Goal: Task Accomplishment & Management: Manage account settings

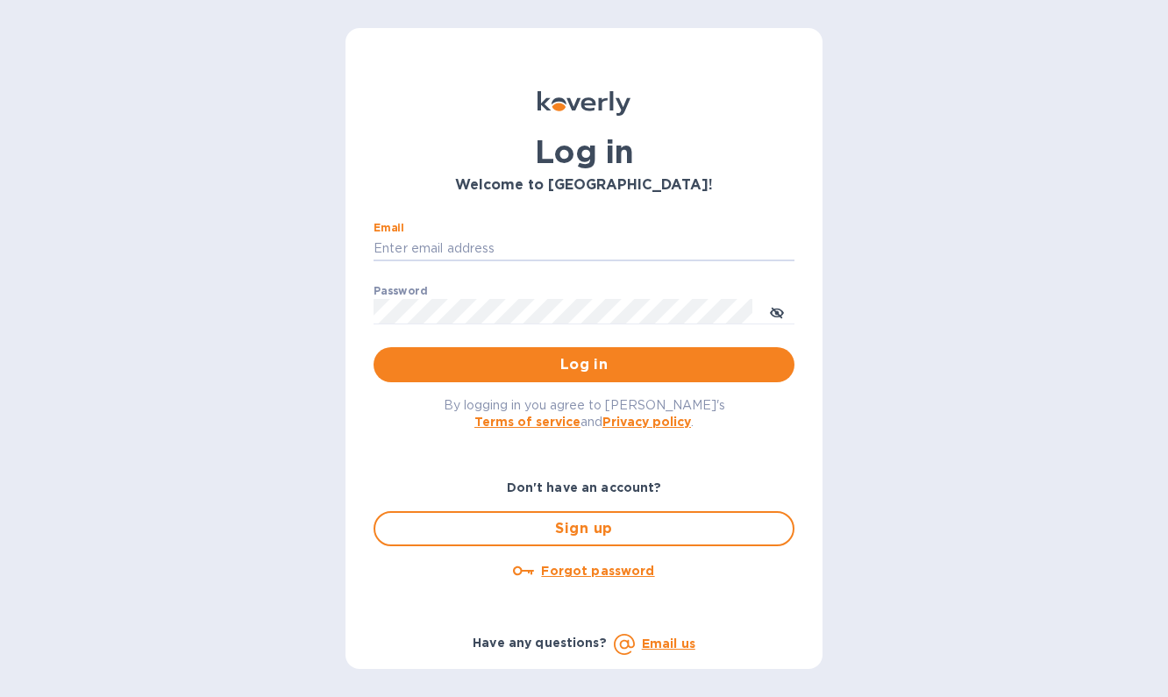
type input "TA@surfandturfgolf.com"
click at [553, 367] on span "Log in" at bounding box center [584, 364] width 393 height 21
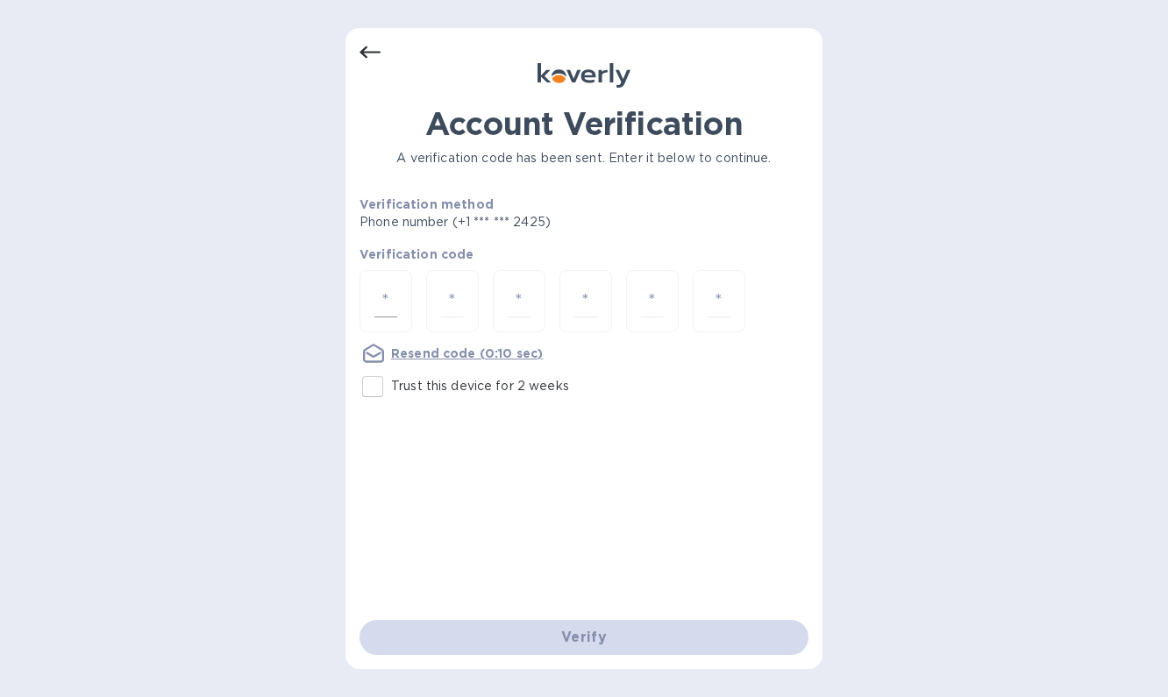
click at [390, 297] on input "number" at bounding box center [385, 301] width 23 height 32
type input "4"
type input "0"
type input "6"
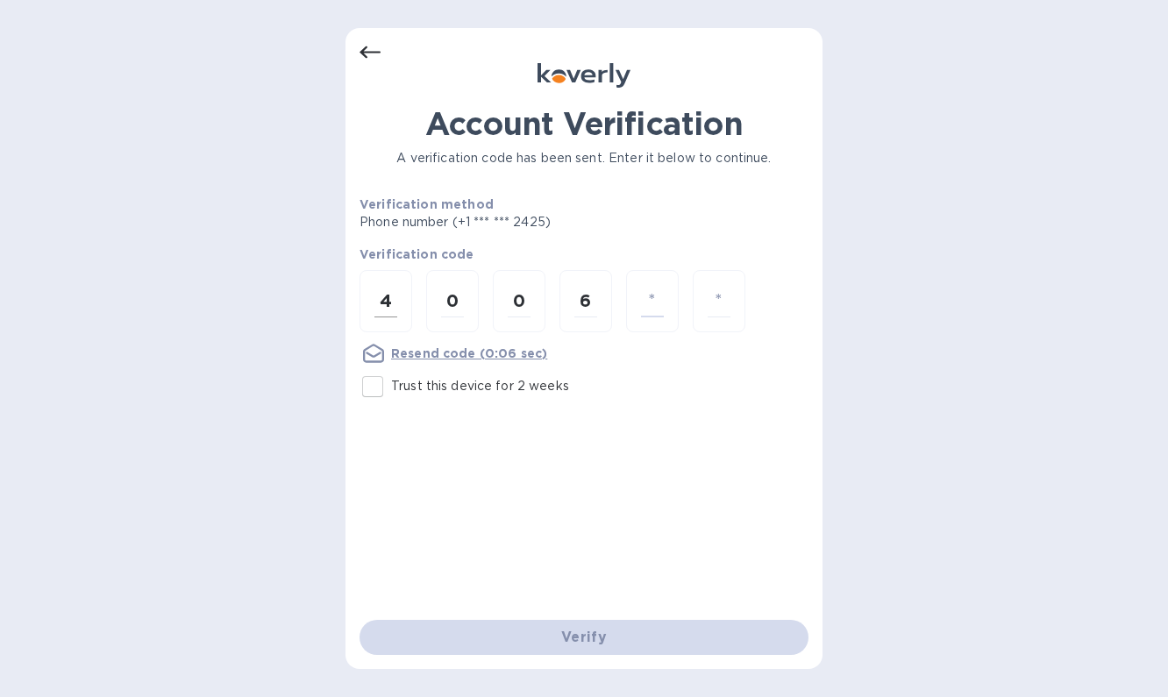
type input "8"
type input "5"
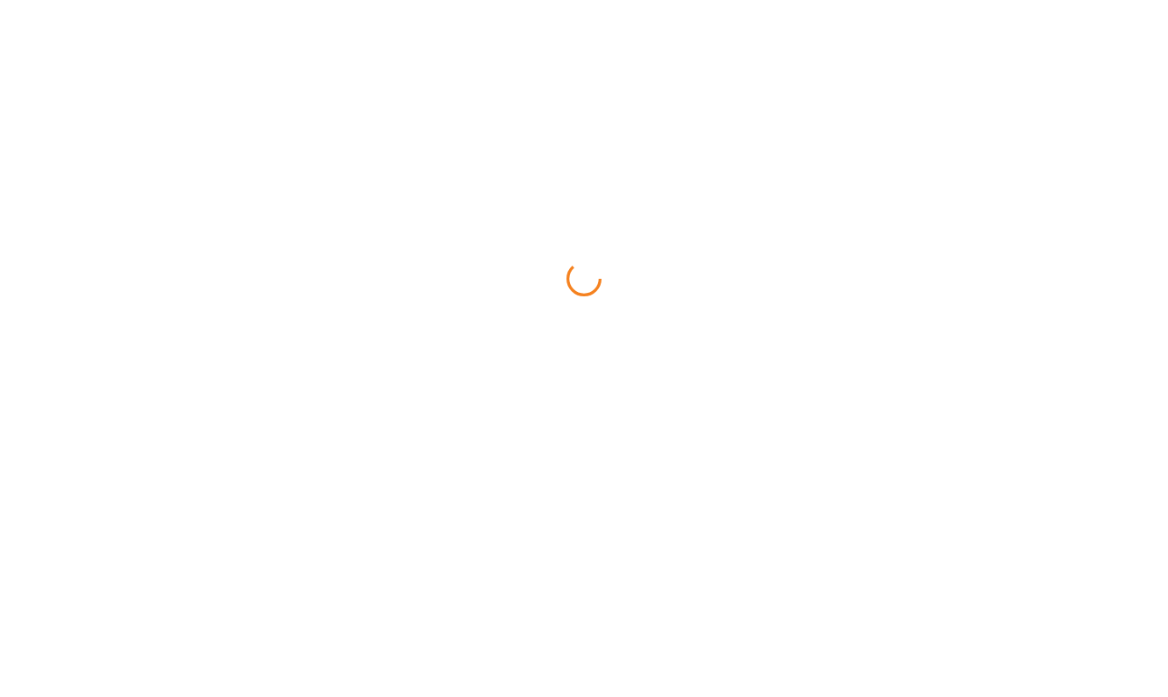
scroll to position [2, 0]
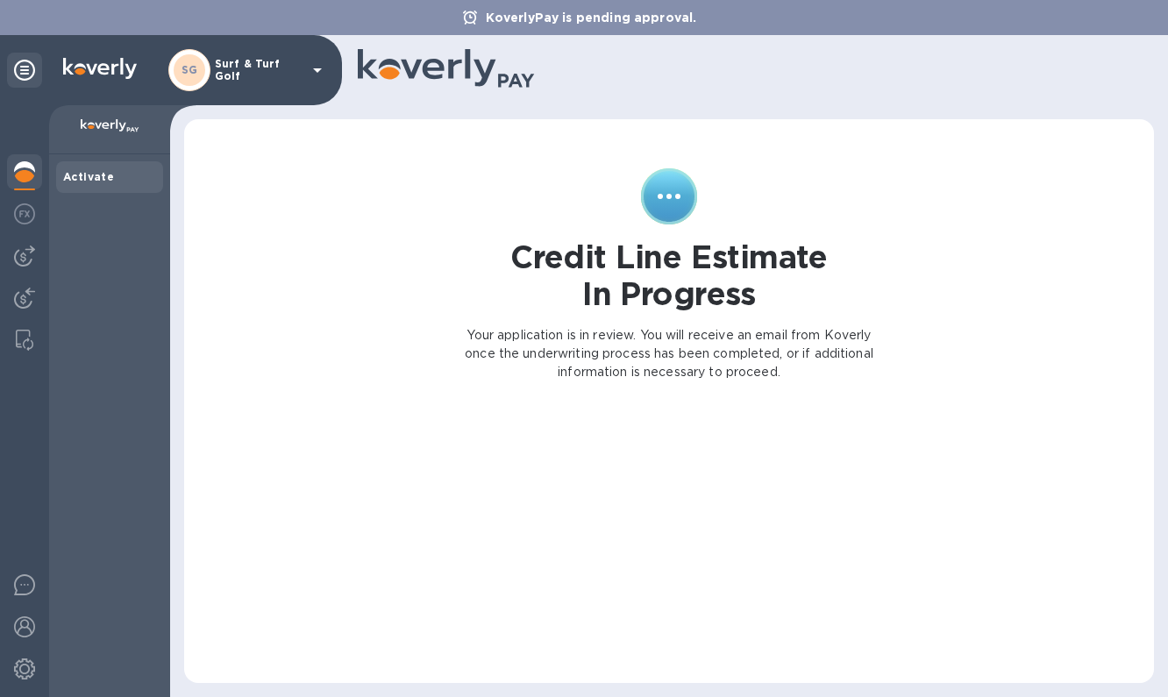
click at [207, 80] on div "SG" at bounding box center [189, 70] width 42 height 42
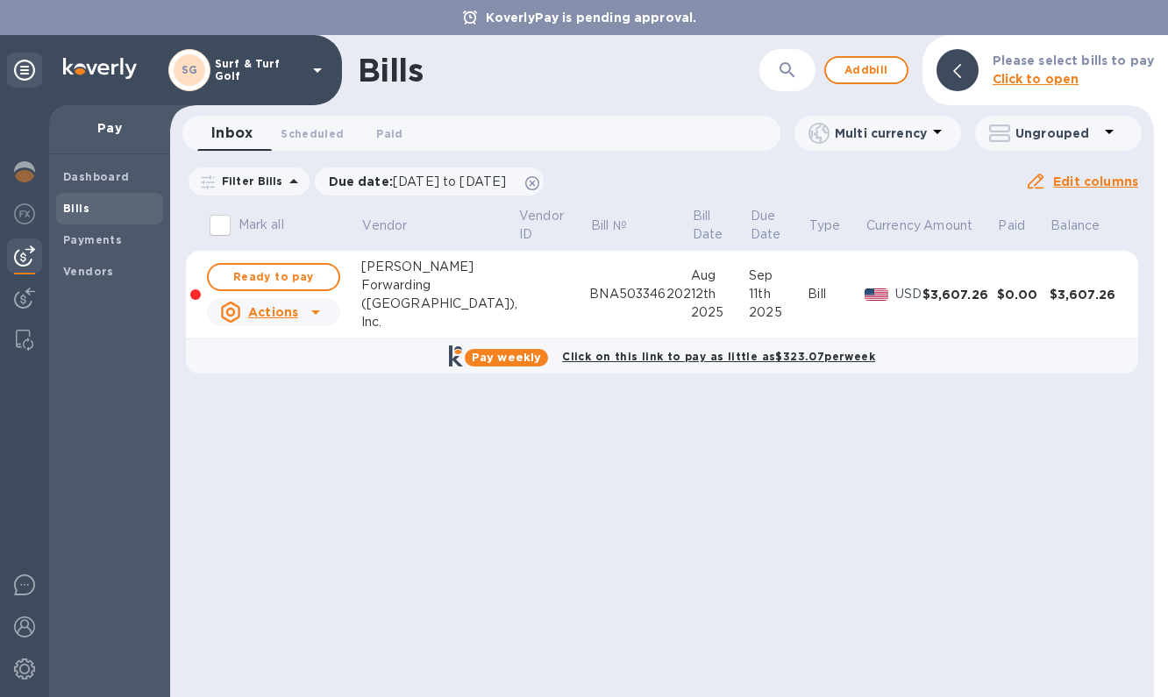
click at [1049, 147] on div "Ungrouped" at bounding box center [1058, 133] width 167 height 35
click at [1048, 129] on div at bounding box center [584, 348] width 1168 height 697
click at [961, 75] on icon at bounding box center [957, 71] width 8 height 14
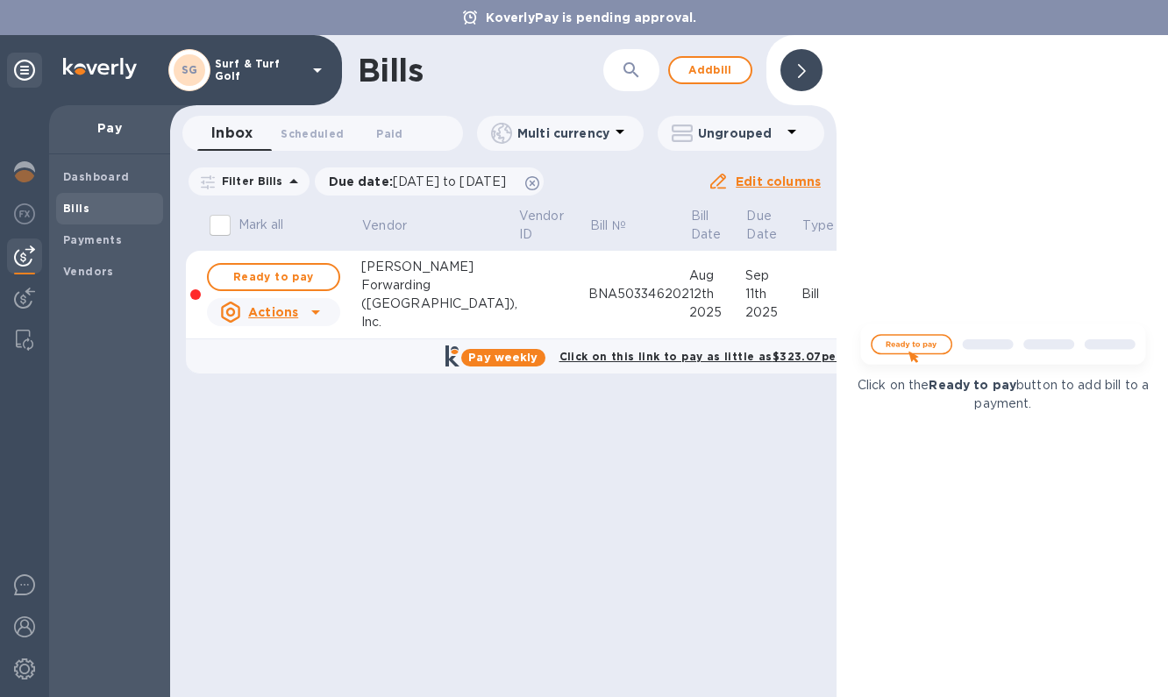
click at [798, 69] on icon at bounding box center [802, 71] width 8 height 14
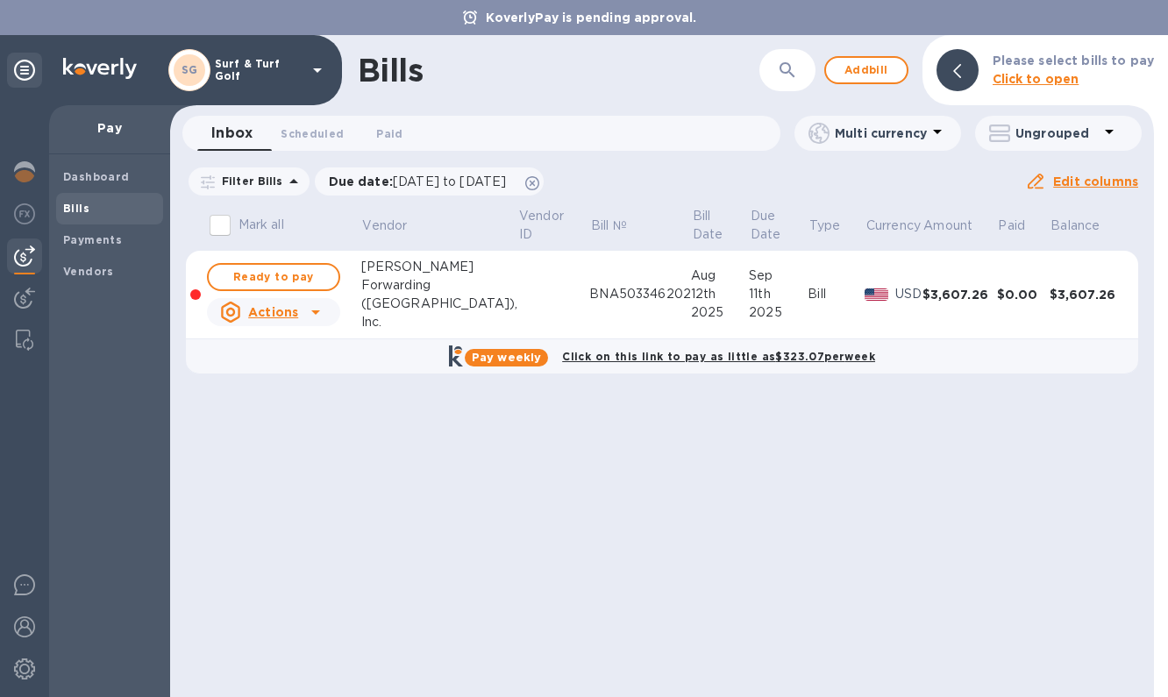
click at [1012, 85] on b "Click to open" at bounding box center [1036, 79] width 87 height 14
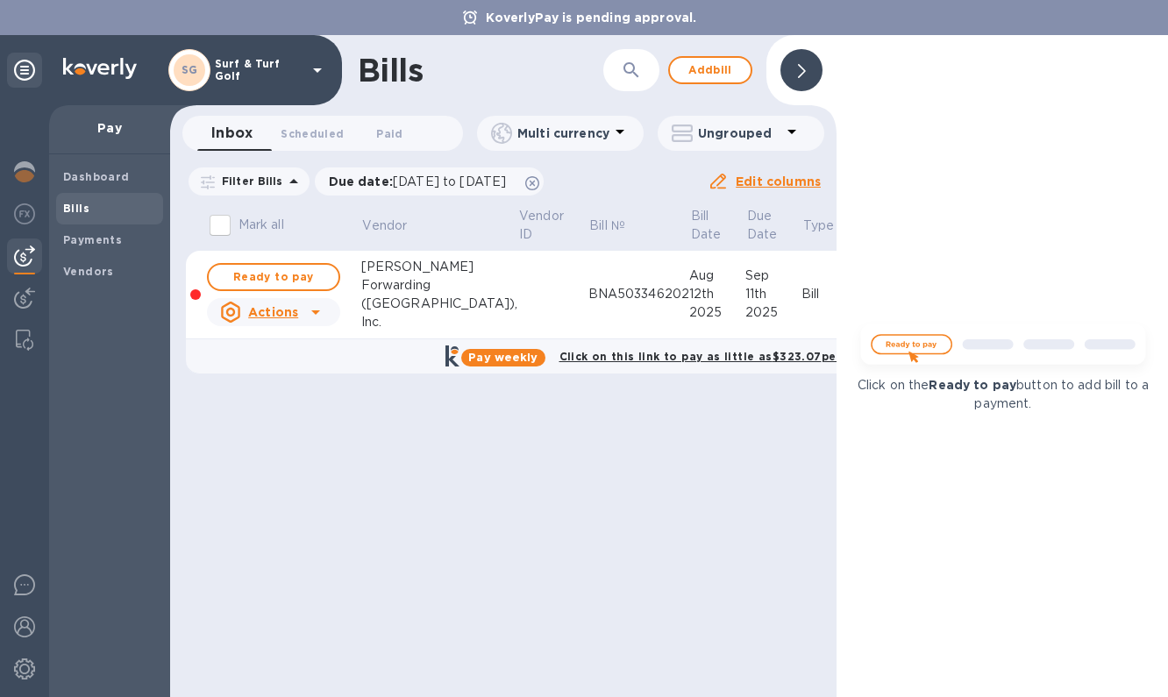
click at [803, 62] on span at bounding box center [802, 70] width 8 height 17
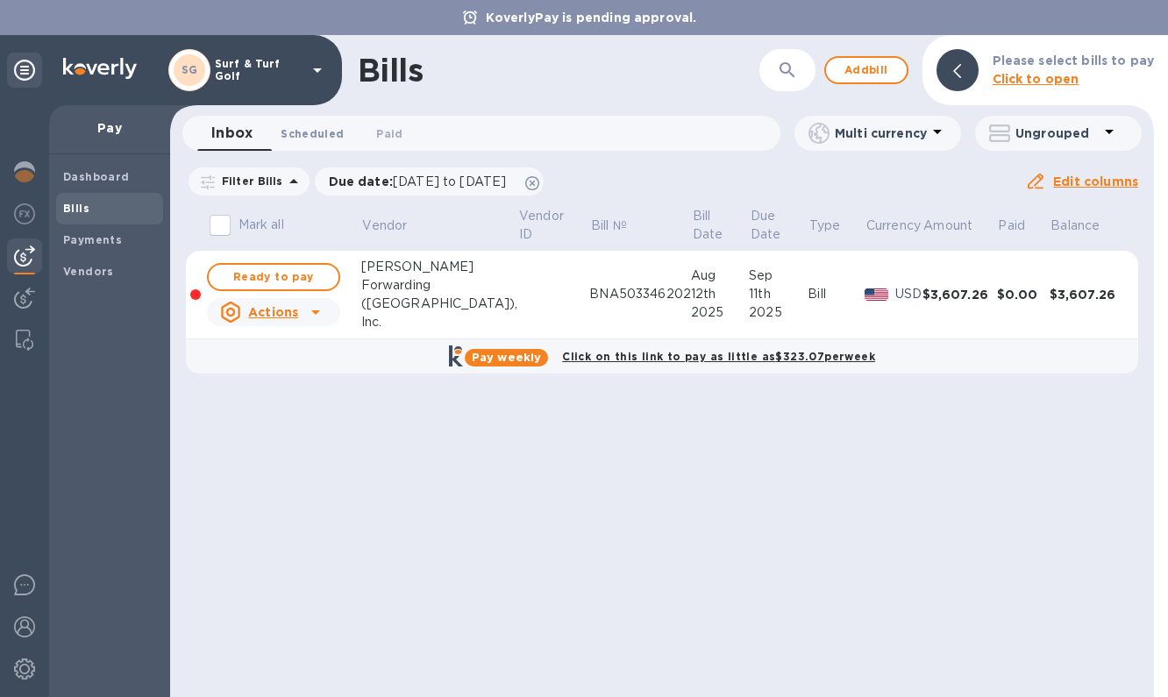
click at [333, 130] on span "Scheduled 0" at bounding box center [312, 134] width 63 height 18
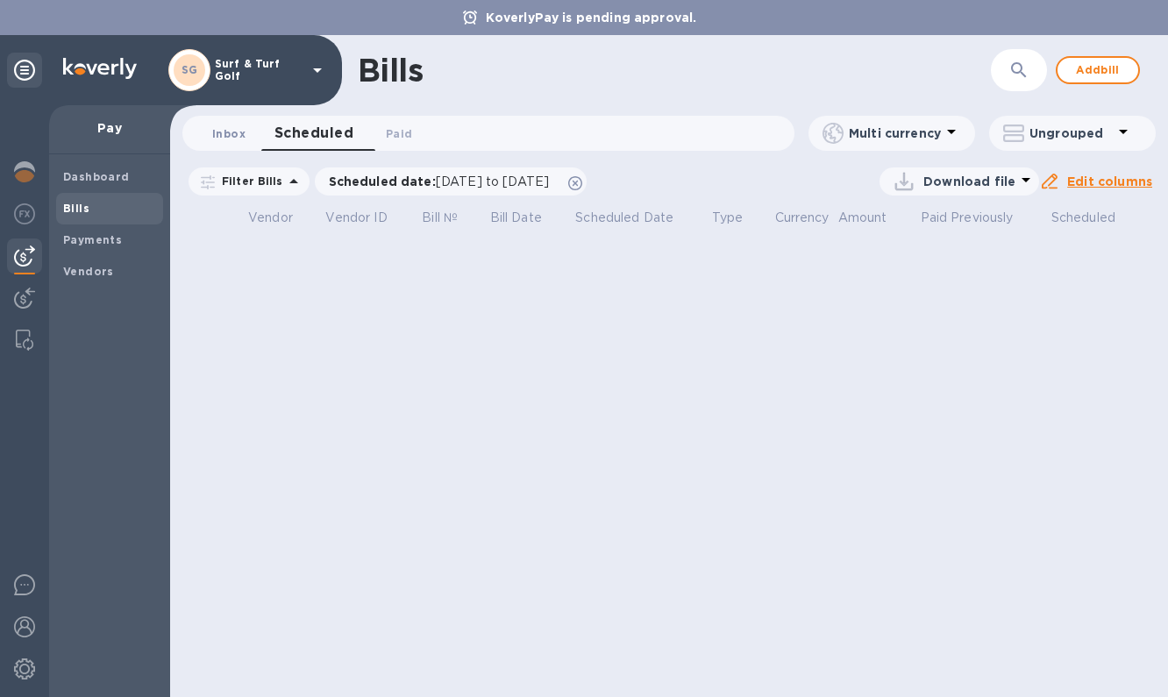
click at [234, 136] on span "Inbox 0" at bounding box center [228, 134] width 33 height 18
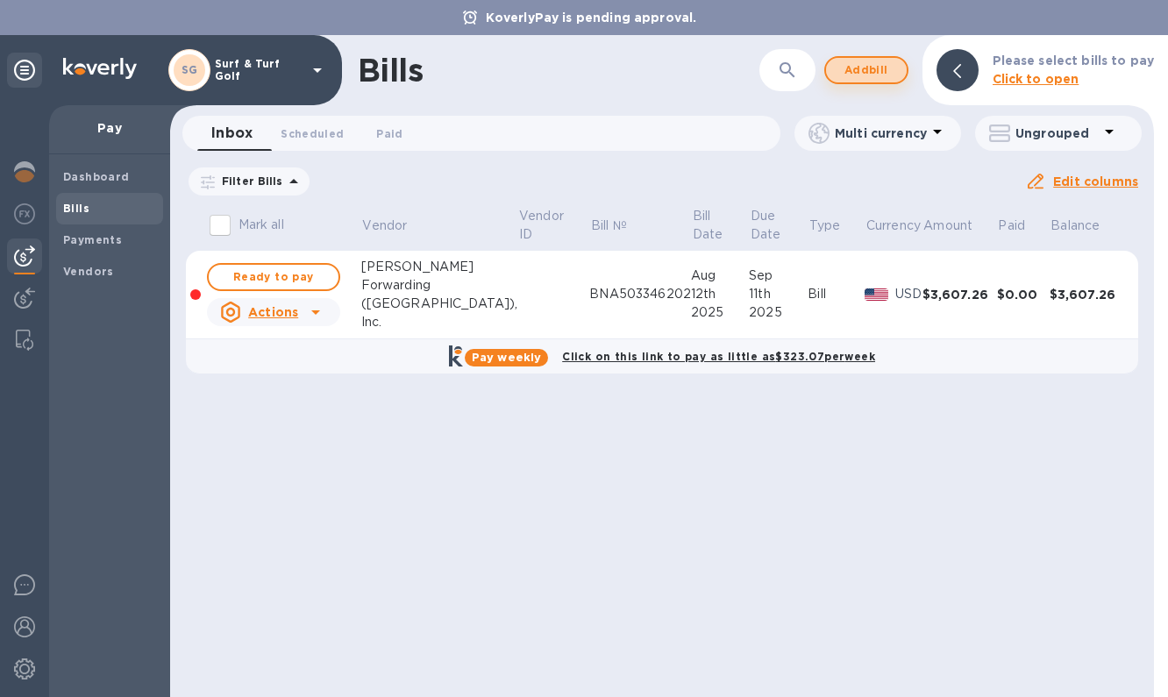
click at [855, 72] on span "Add bill" at bounding box center [866, 70] width 53 height 21
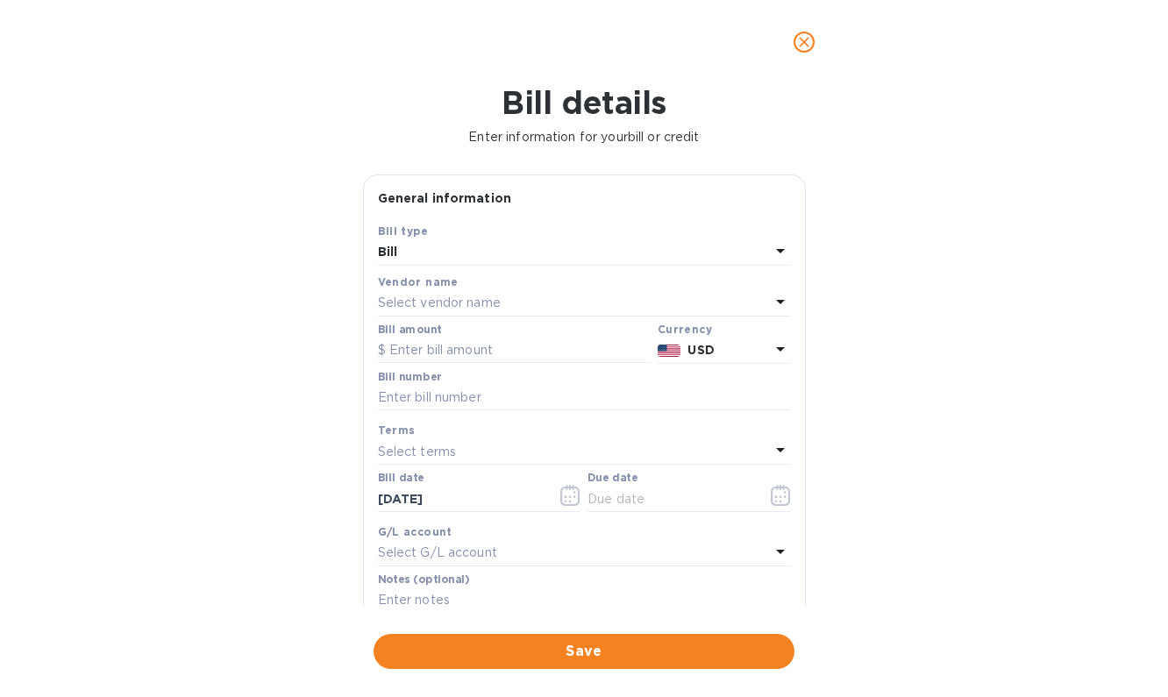
click at [602, 305] on div "Select vendor name" at bounding box center [574, 303] width 392 height 25
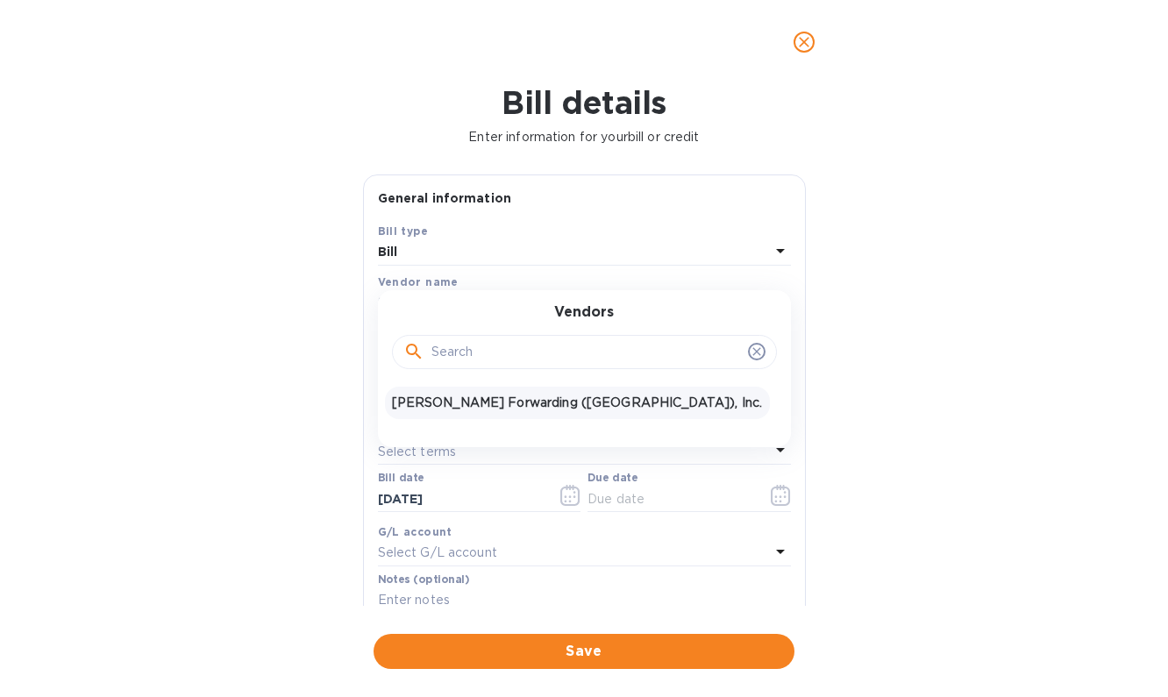
click at [574, 394] on p "JAS Forwarding (USA), Inc." at bounding box center [577, 403] width 371 height 18
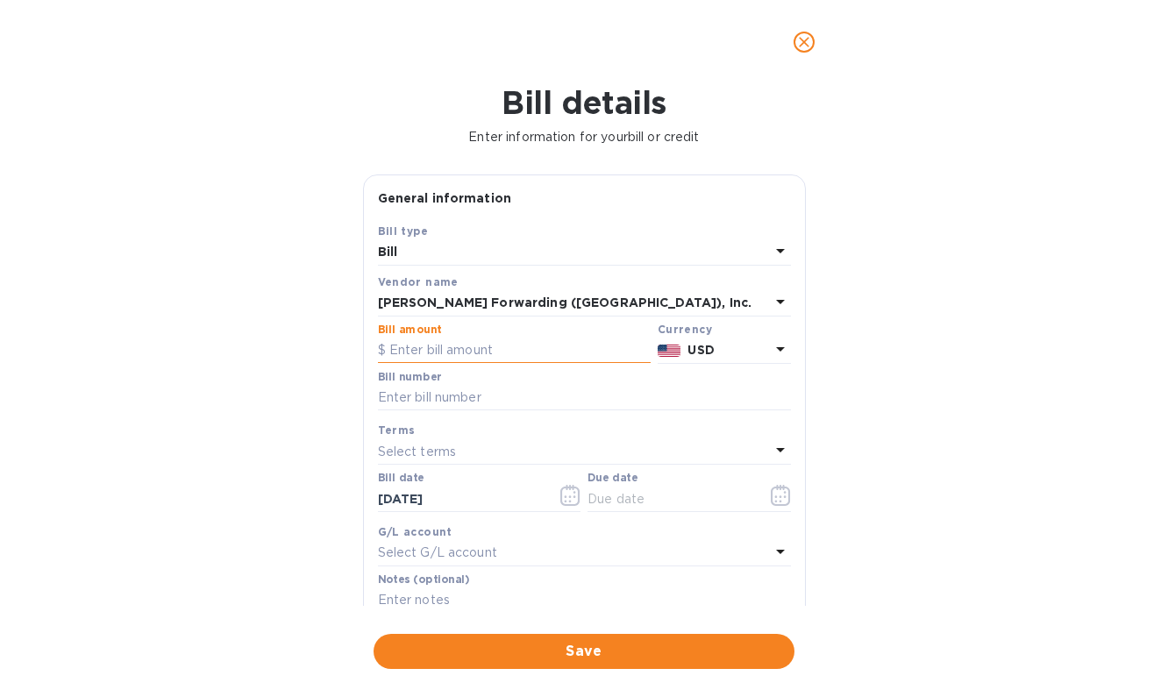
click at [535, 355] on input "text" at bounding box center [514, 351] width 273 height 26
type input "3,849.75"
click at [581, 398] on input "text" at bounding box center [584, 398] width 413 height 26
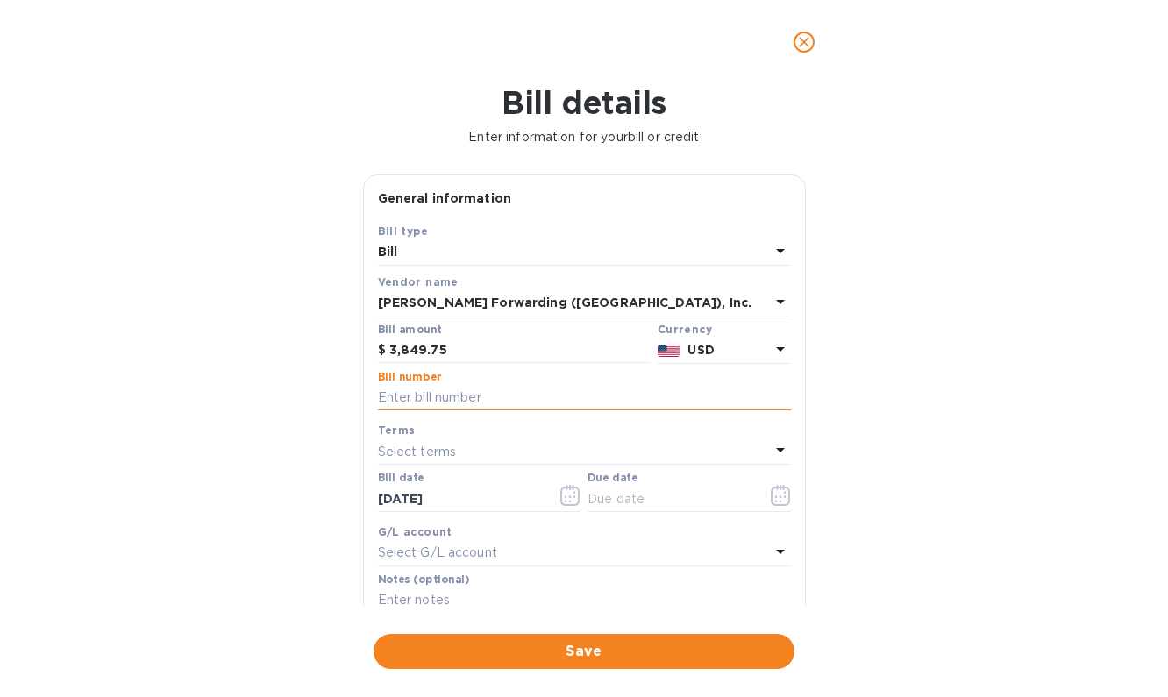
click at [465, 397] on input "text" at bounding box center [584, 398] width 413 height 26
paste input "BNA503281730"
type input "BNA503281730"
click at [463, 456] on div "Select terms" at bounding box center [574, 451] width 392 height 25
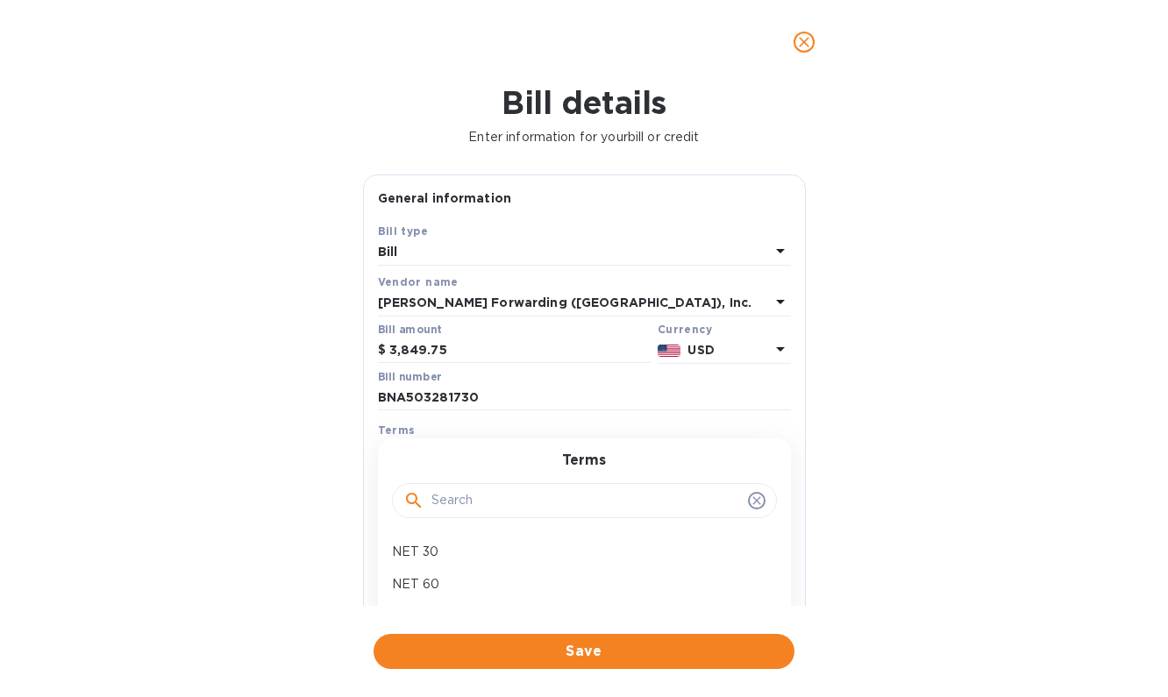
click at [441, 540] on div "NET 30" at bounding box center [577, 552] width 385 height 32
type input "10/12/2025"
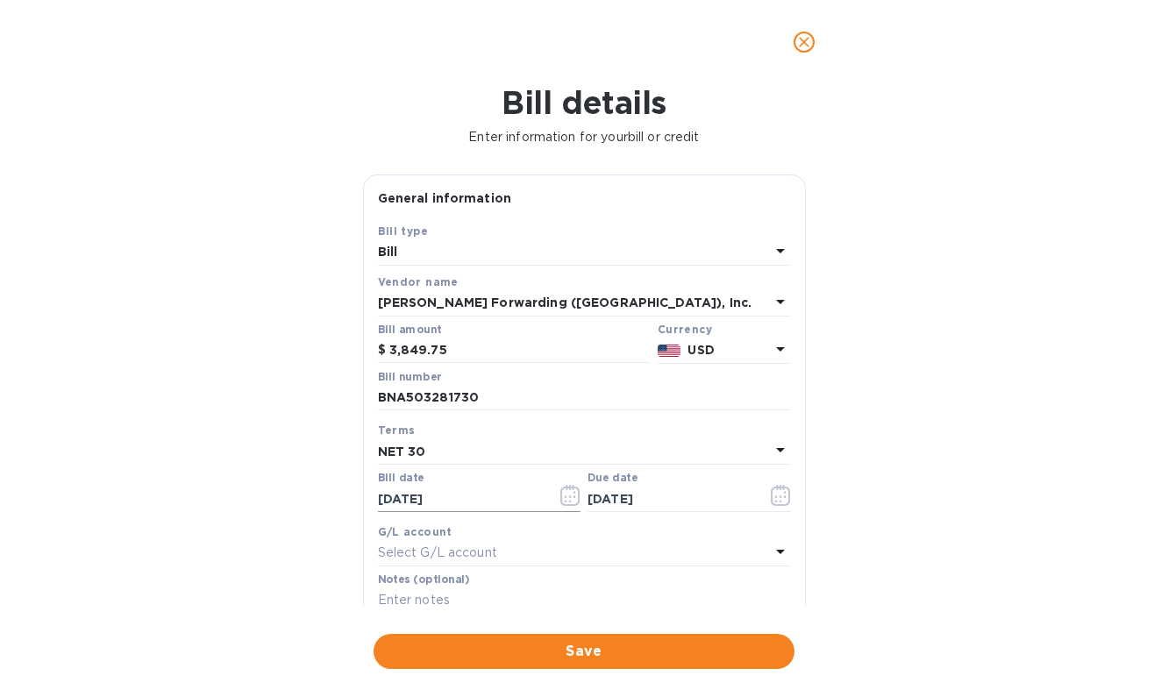
click at [393, 496] on input "09/12/2025" at bounding box center [461, 499] width 166 height 26
type input "08/12/2025"
click at [492, 427] on div "Terms" at bounding box center [584, 430] width 413 height 18
click at [475, 452] on div "Select terms" at bounding box center [574, 451] width 392 height 25
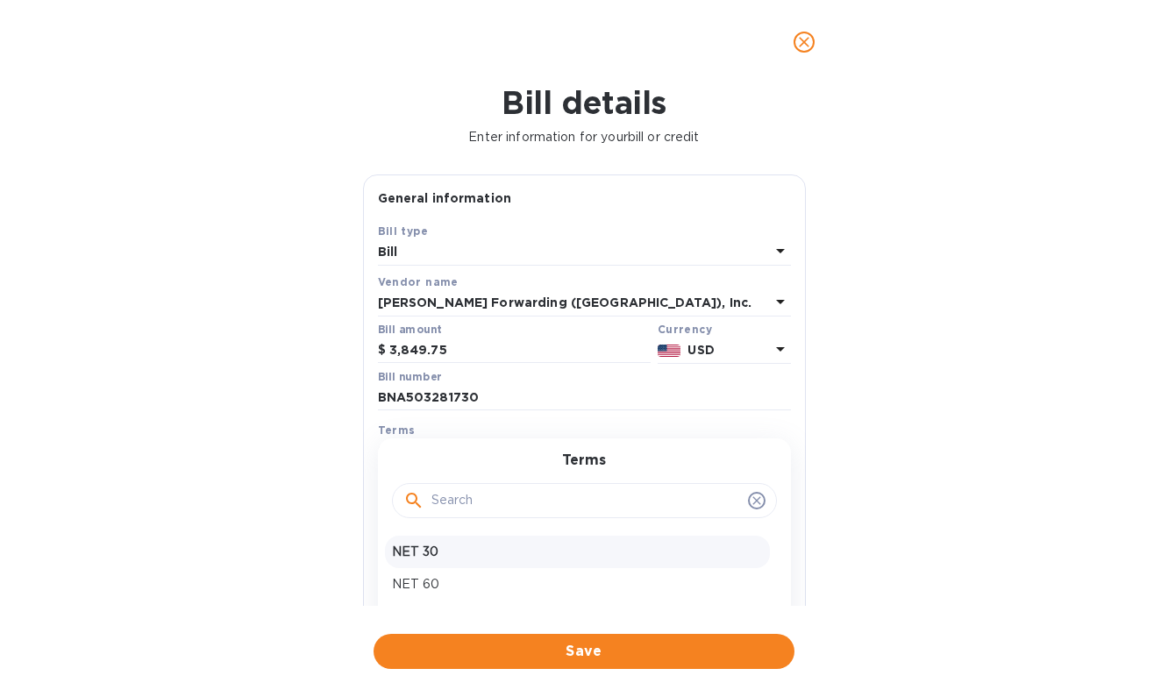
click at [455, 543] on p "NET 30" at bounding box center [577, 552] width 371 height 18
type input "09/11/2025"
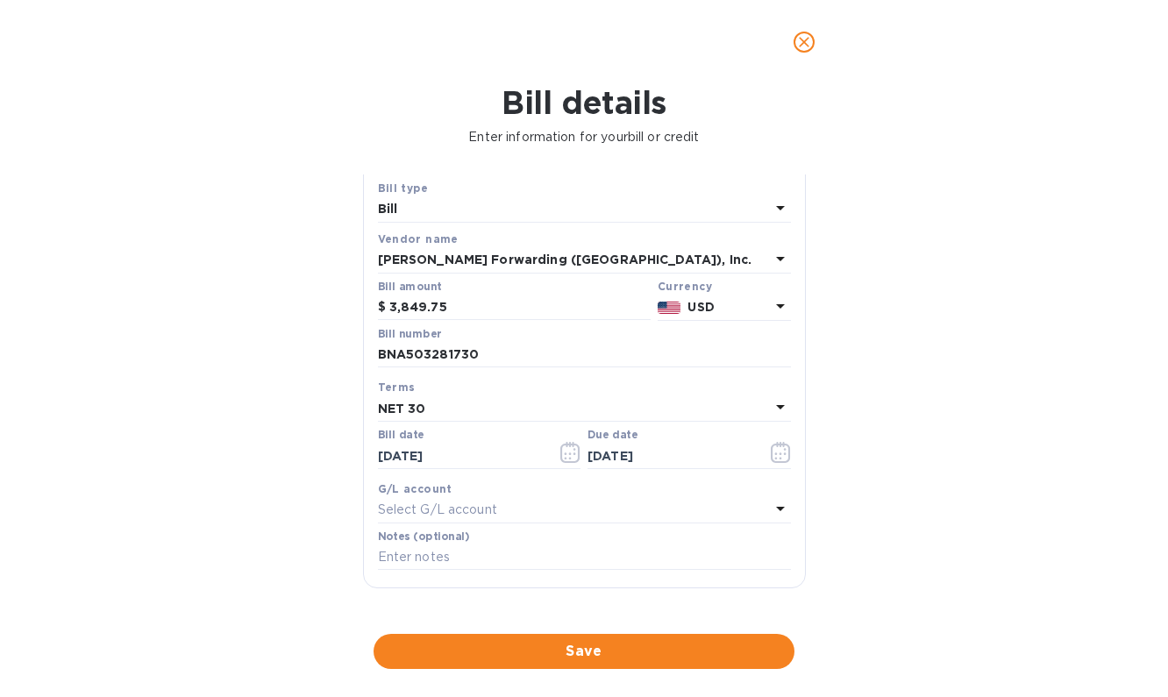
scroll to position [49, 0]
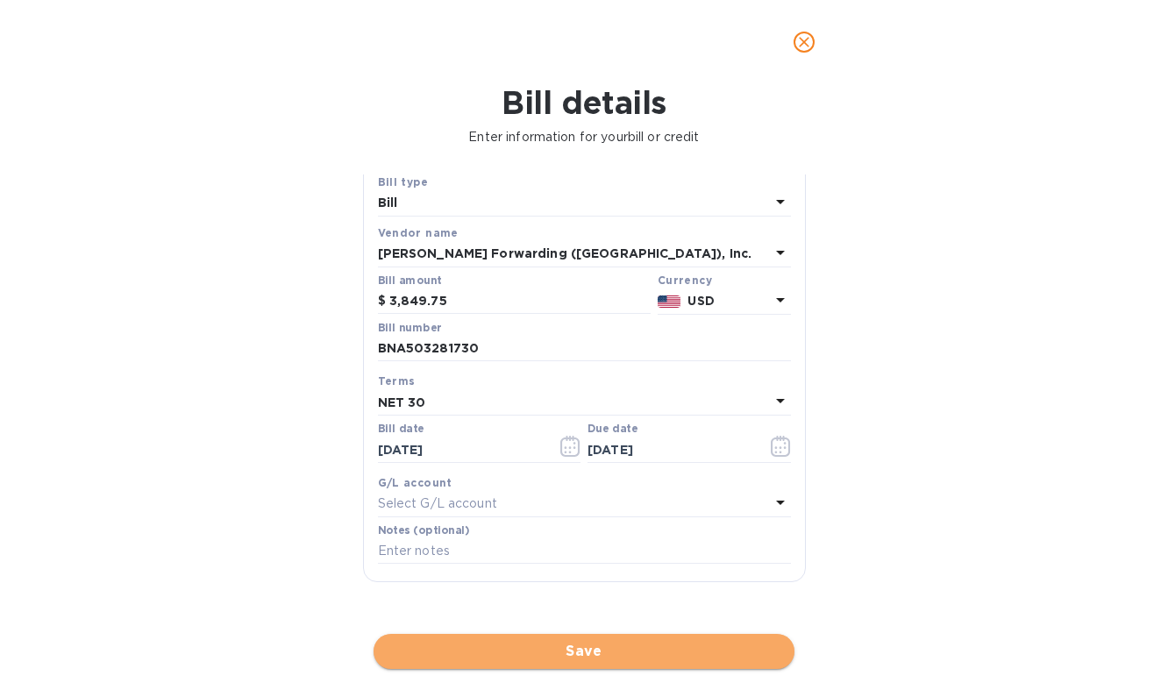
click at [602, 641] on span "Save" at bounding box center [584, 651] width 393 height 21
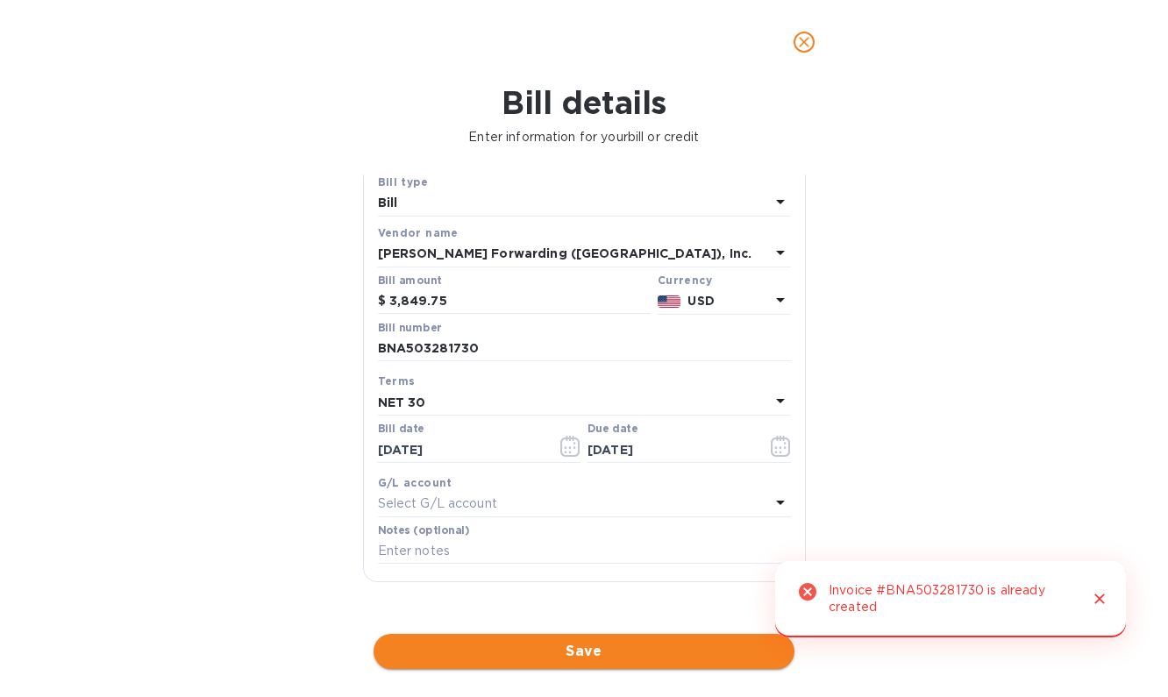
click at [602, 641] on span "Save" at bounding box center [584, 651] width 393 height 21
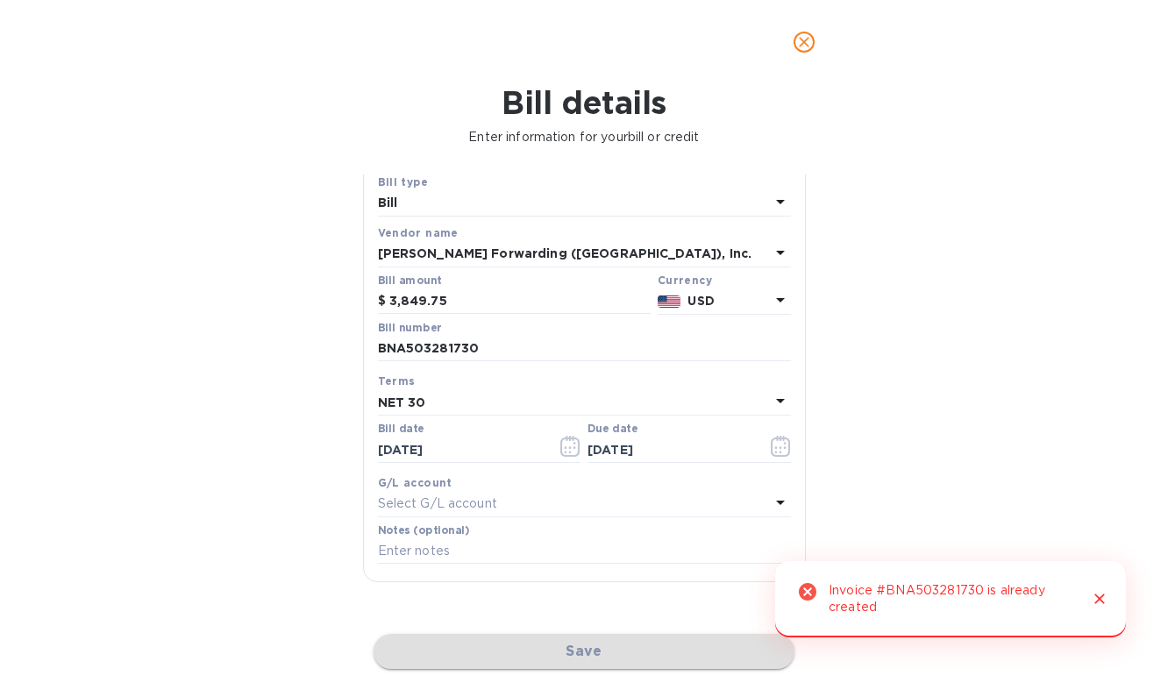
click at [602, 635] on div "Save" at bounding box center [584, 651] width 428 height 42
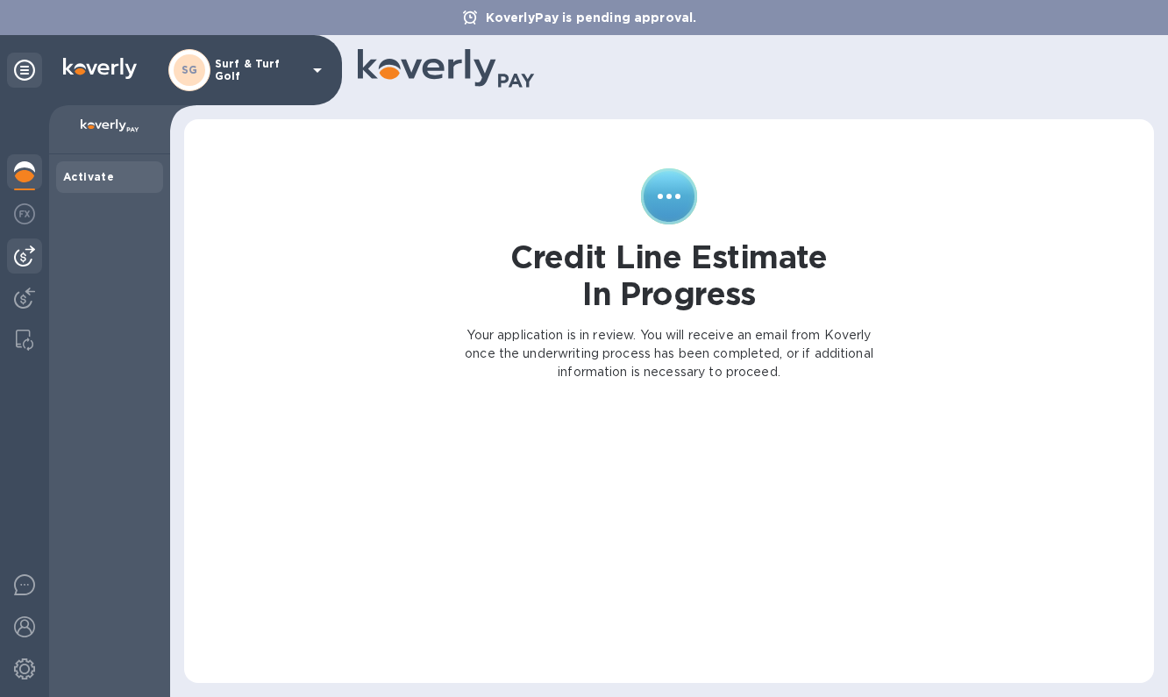
click at [31, 262] on img at bounding box center [24, 256] width 21 height 21
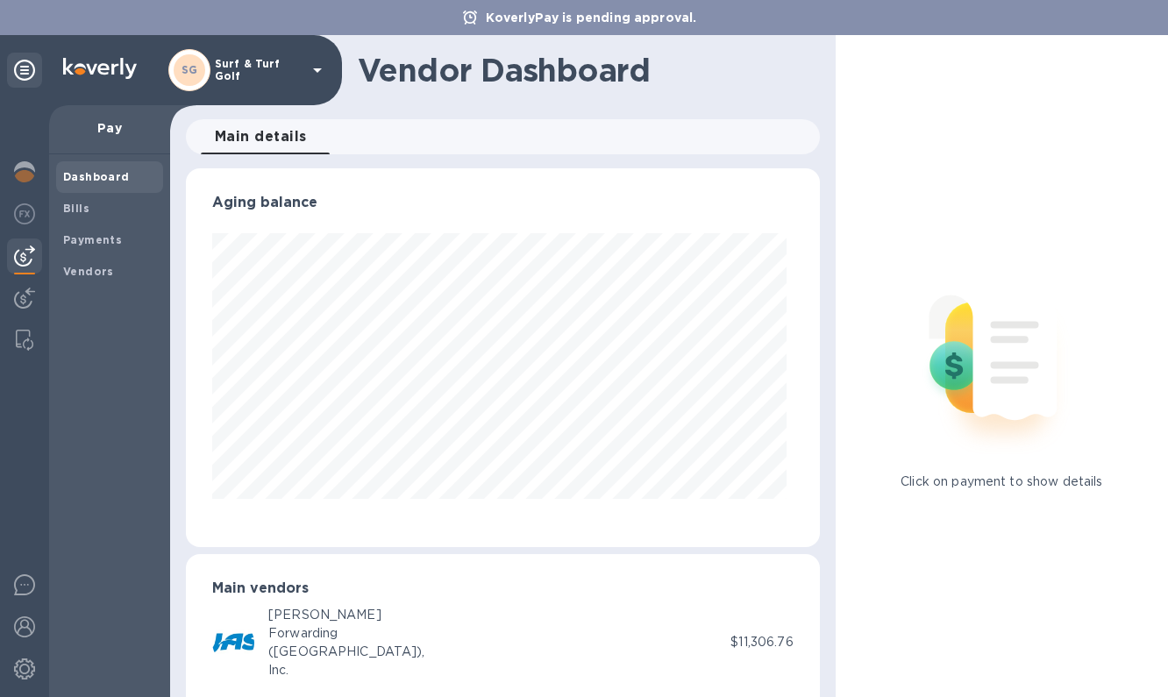
scroll to position [379, 626]
click at [23, 300] on img at bounding box center [24, 298] width 21 height 21
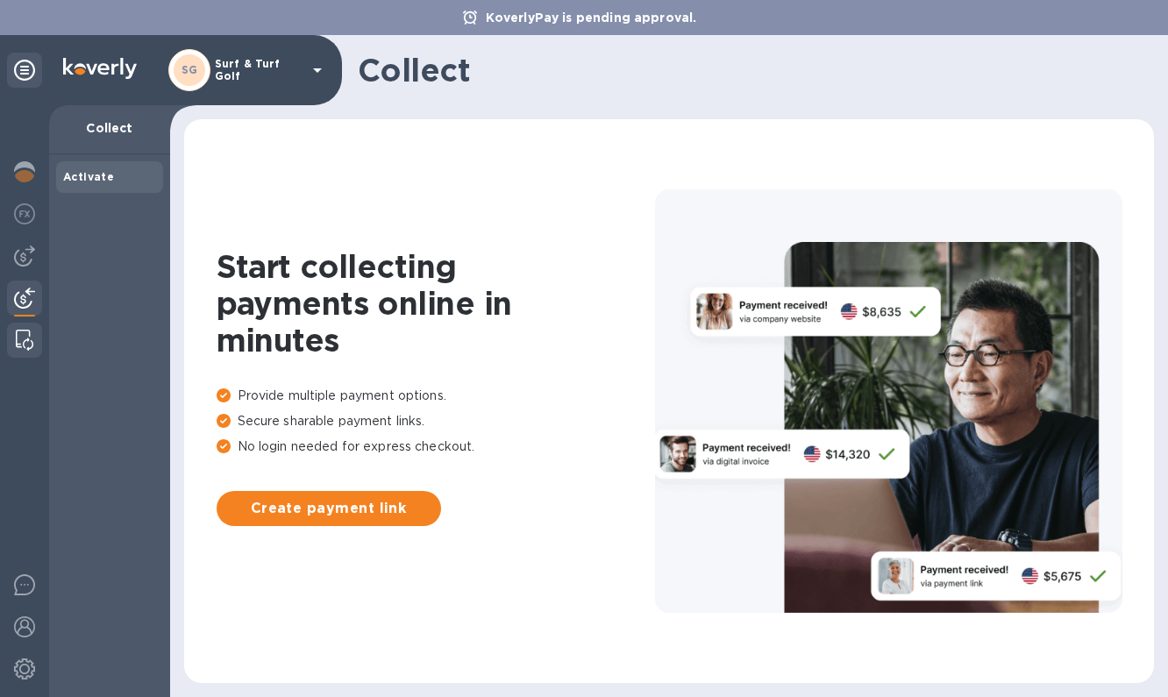
click at [28, 347] on img at bounding box center [25, 340] width 18 height 21
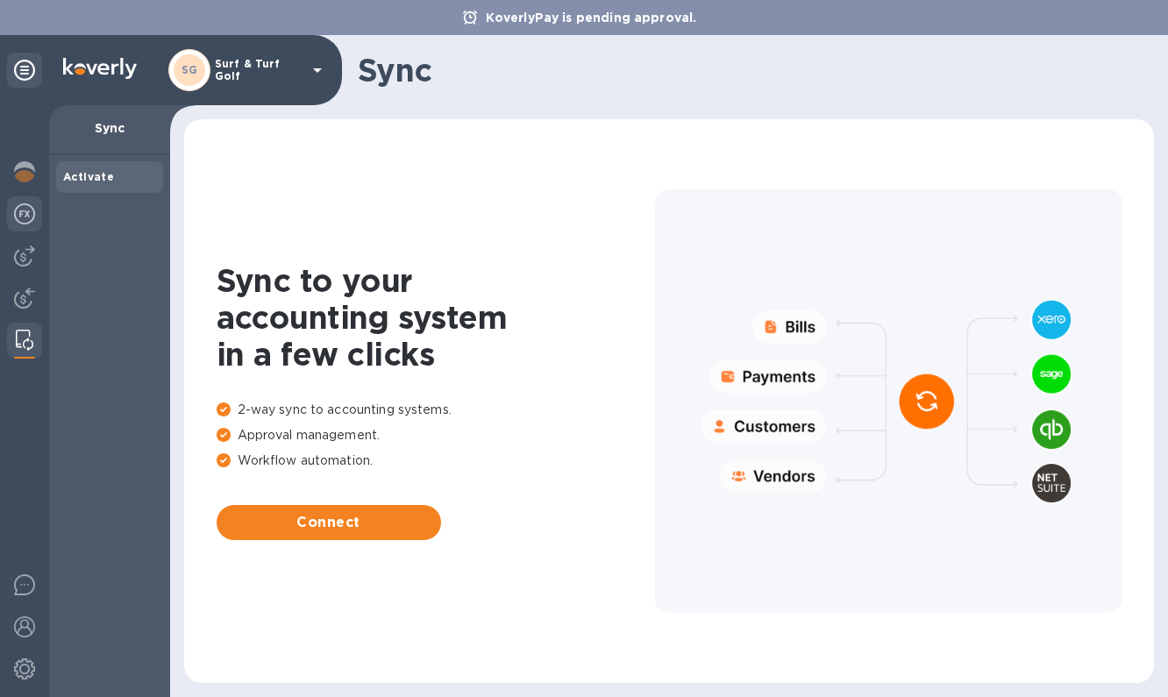
click at [29, 218] on img at bounding box center [24, 213] width 21 height 21
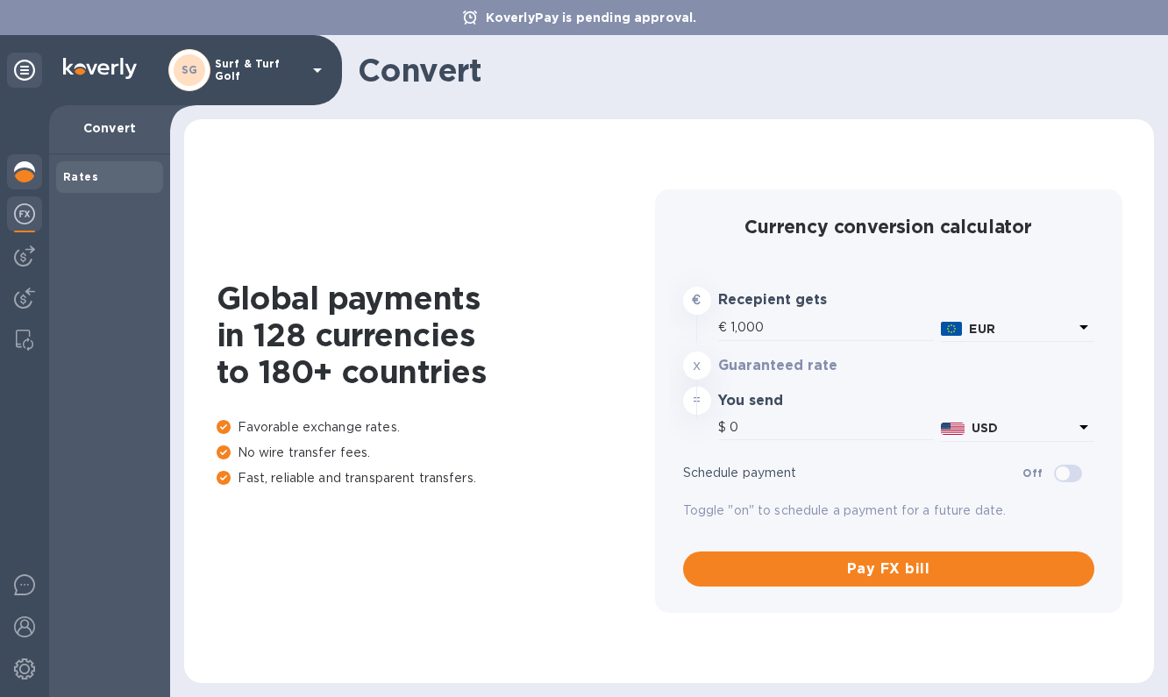
click at [29, 160] on div at bounding box center [24, 173] width 35 height 39
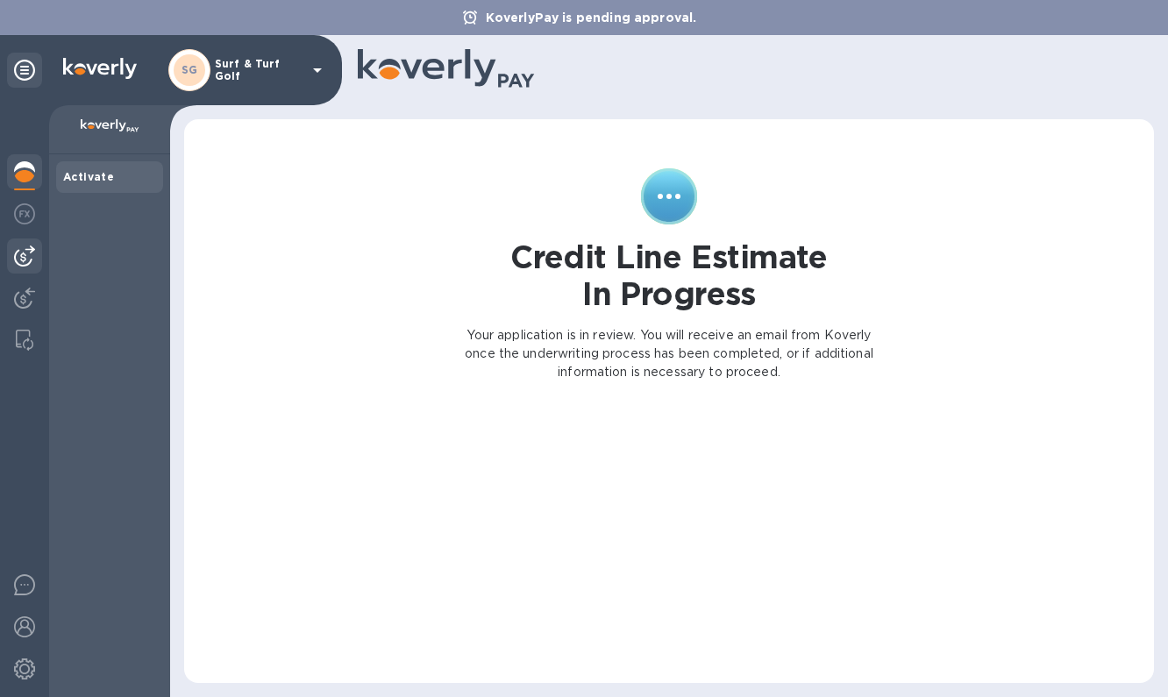
click at [26, 256] on img at bounding box center [24, 256] width 21 height 21
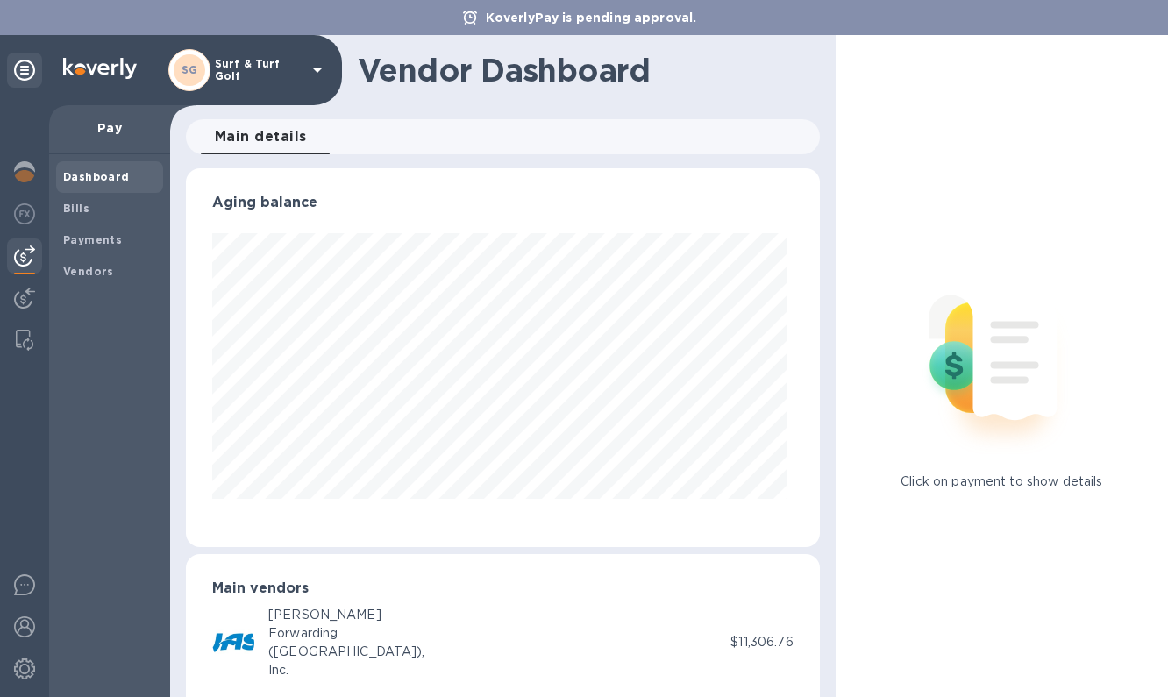
scroll to position [379, 626]
click at [94, 218] on div "Bills" at bounding box center [109, 209] width 107 height 32
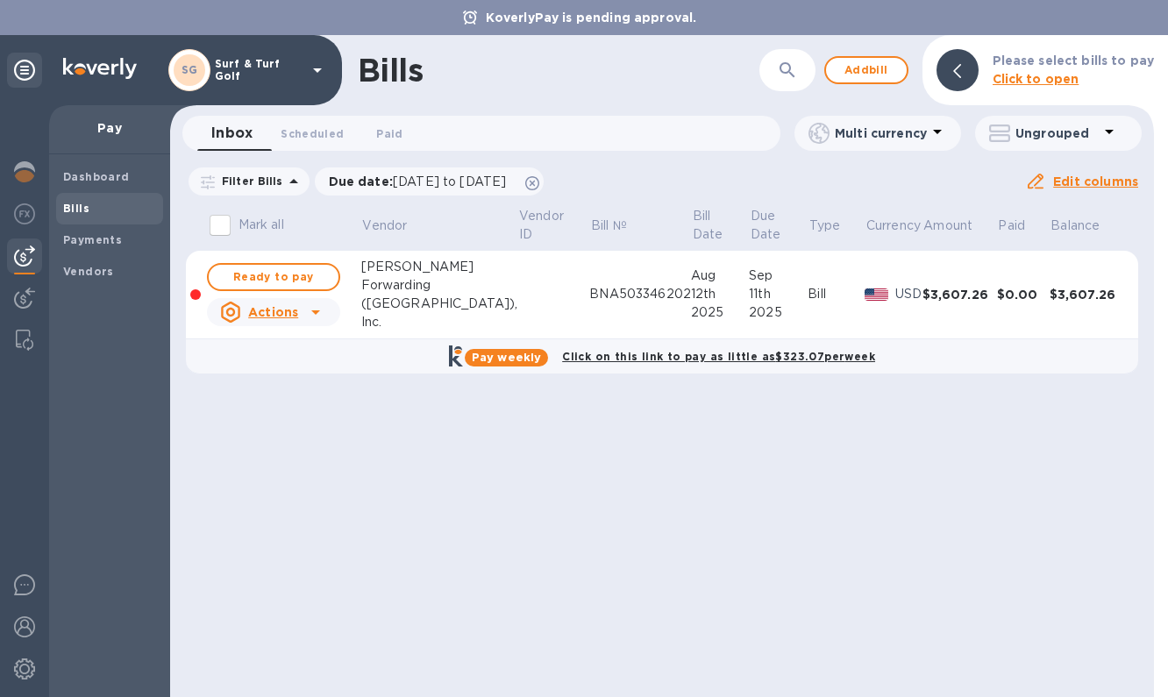
click at [866, 131] on p "Multi currency" at bounding box center [881, 134] width 92 height 18
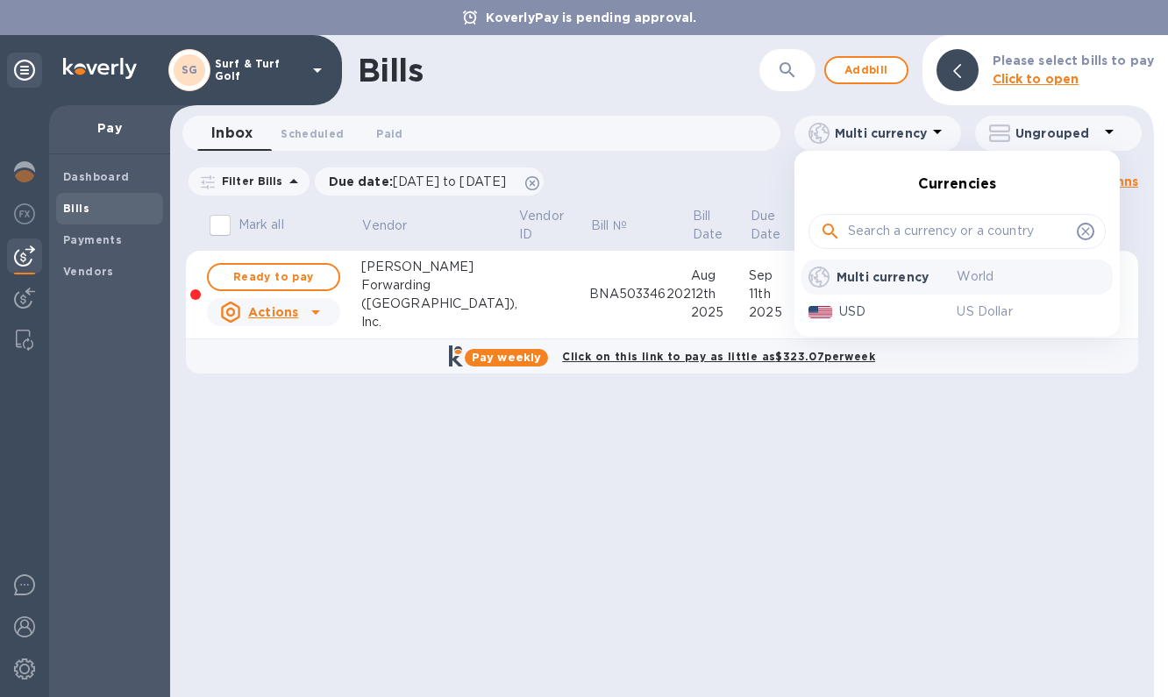
click at [752, 186] on div at bounding box center [584, 348] width 1168 height 697
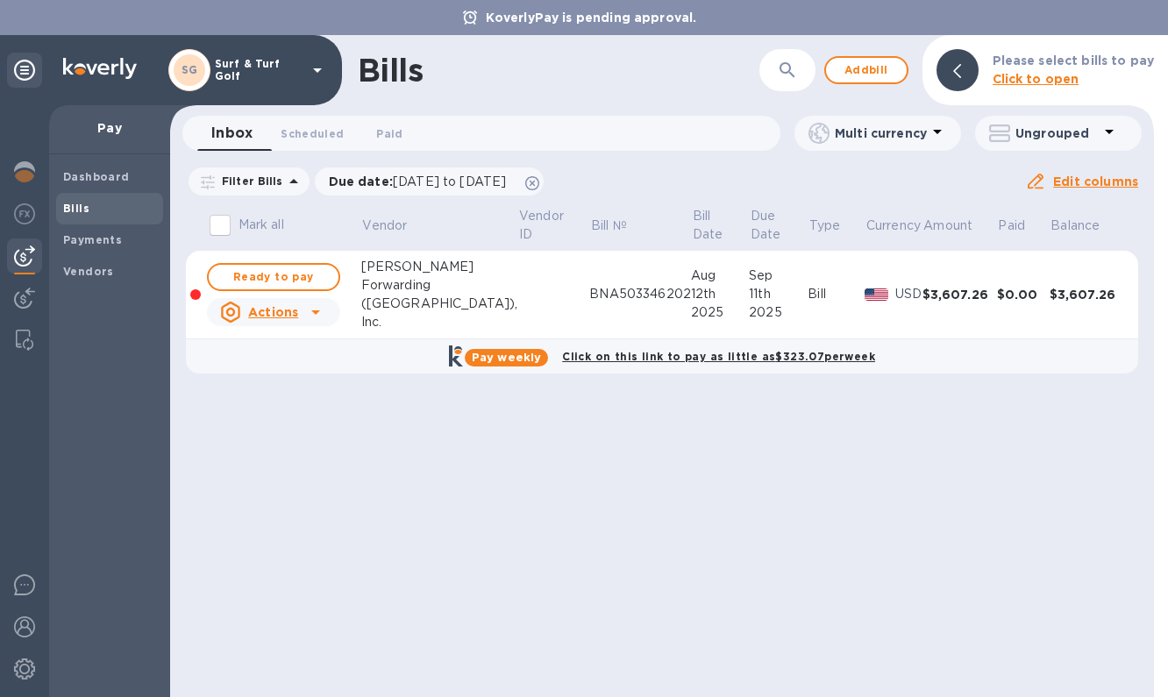
click at [805, 137] on div "Multi currency" at bounding box center [877, 133] width 167 height 35
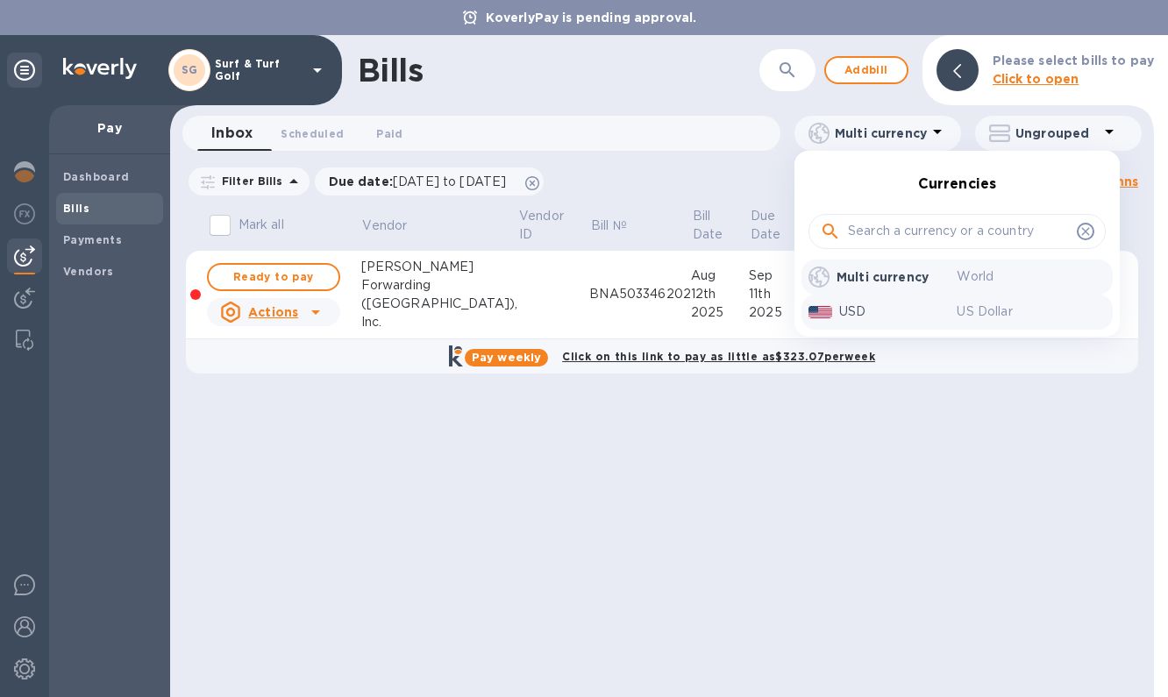
click at [827, 316] on img at bounding box center [821, 312] width 24 height 12
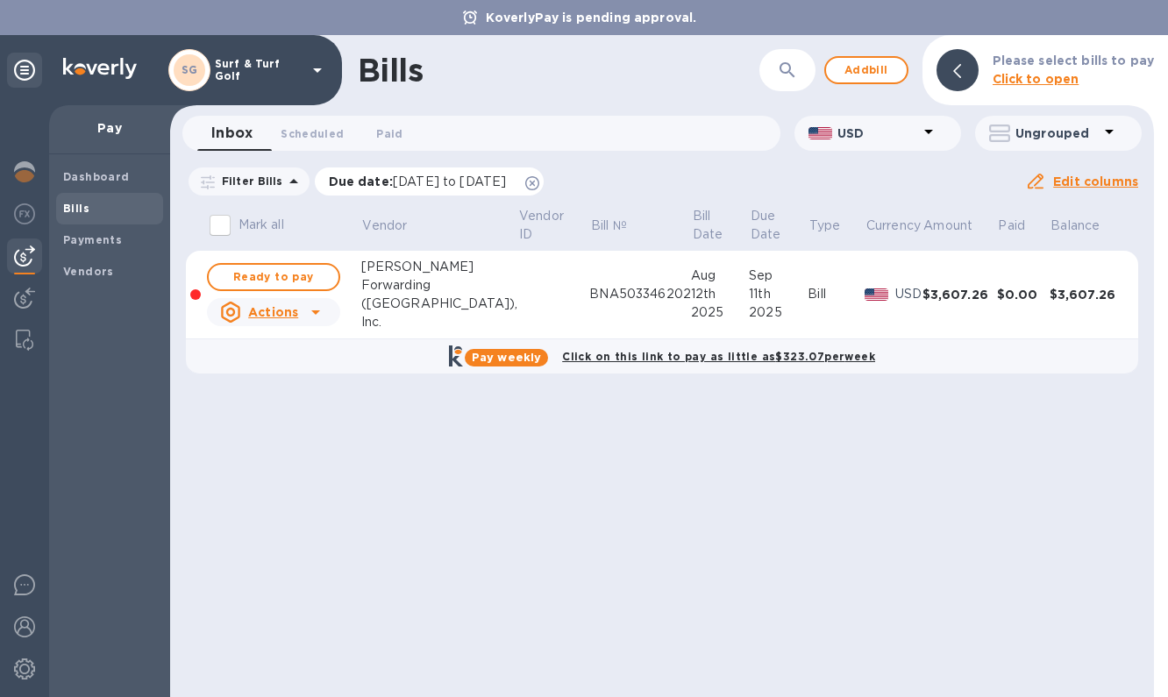
click at [506, 186] on span "07/14/2025 to 11/11/2025" at bounding box center [449, 182] width 113 height 14
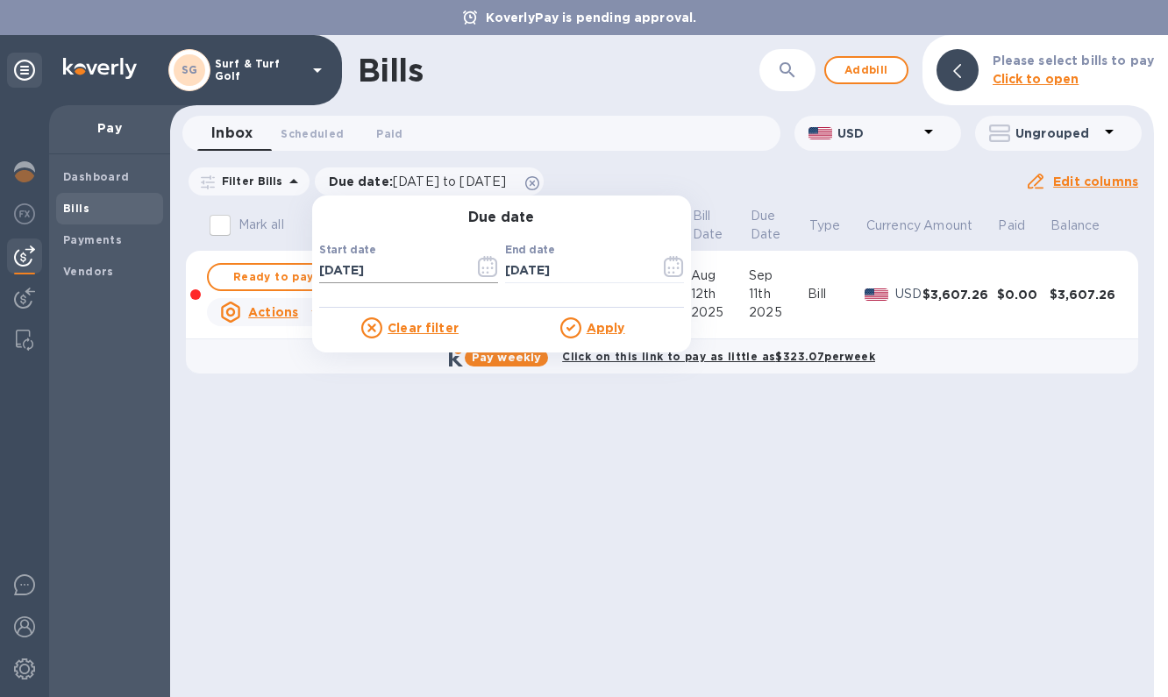
click at [325, 268] on input "07/14/2025" at bounding box center [389, 271] width 141 height 26
type input "06/14/2025"
click at [587, 323] on u "Apply" at bounding box center [606, 328] width 39 height 14
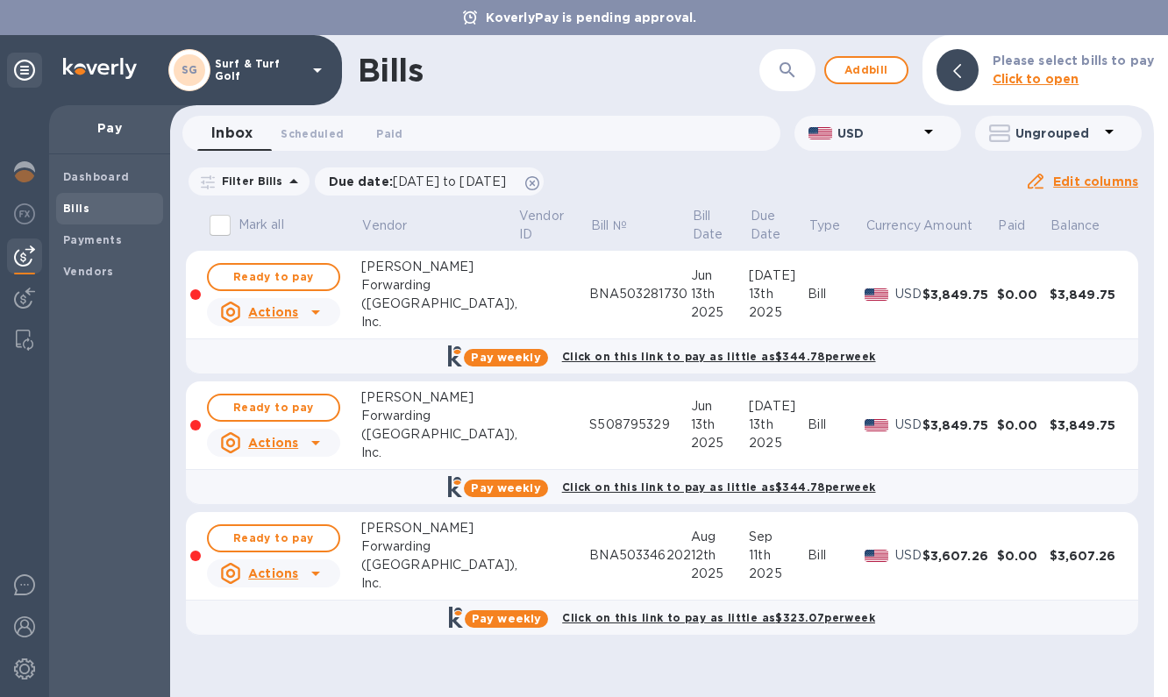
click at [320, 437] on icon at bounding box center [315, 442] width 21 height 21
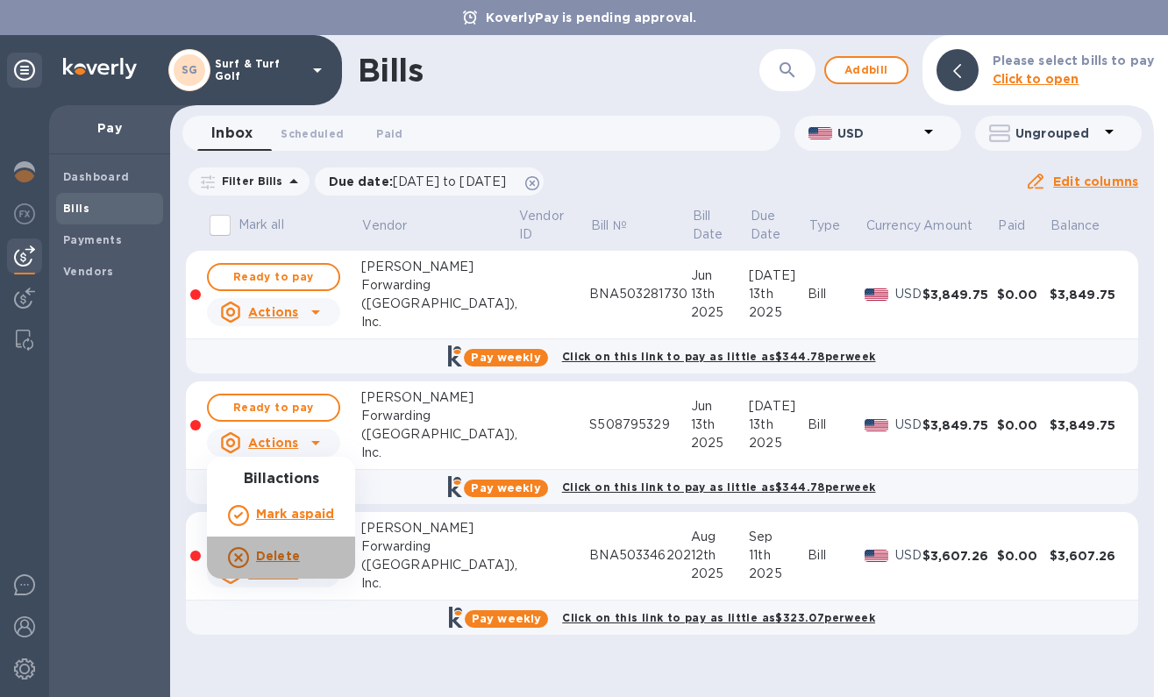
click at [284, 550] on b "Delete" at bounding box center [278, 556] width 44 height 14
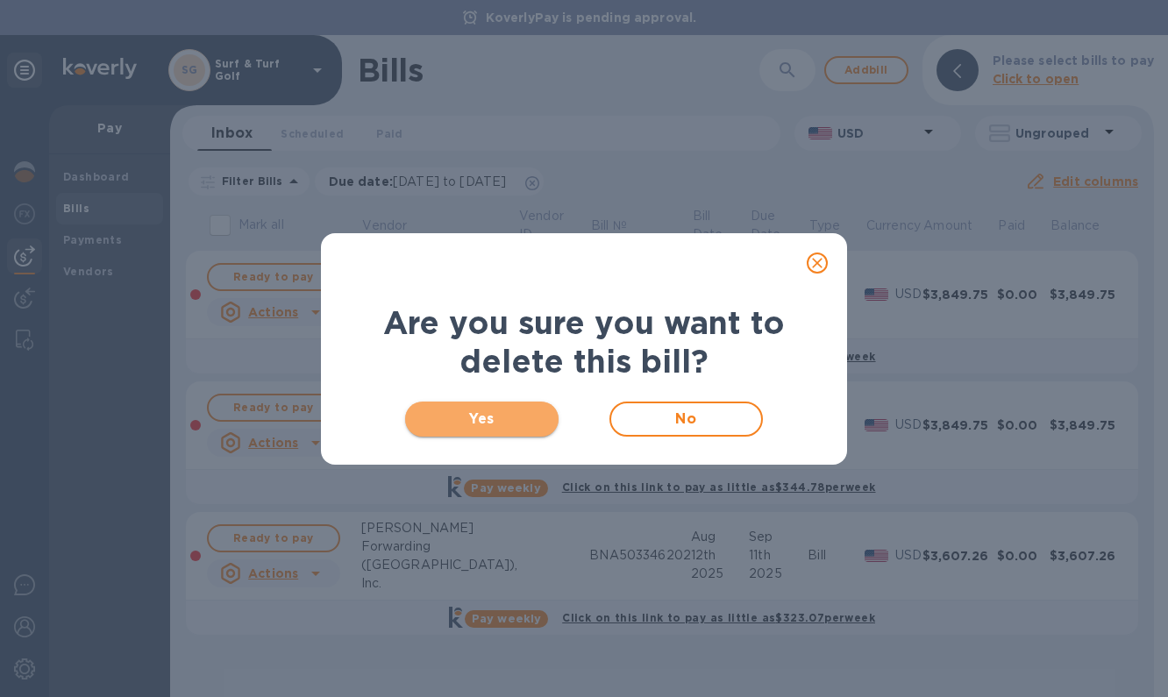
click at [503, 420] on span "Yes" at bounding box center [481, 419] width 125 height 21
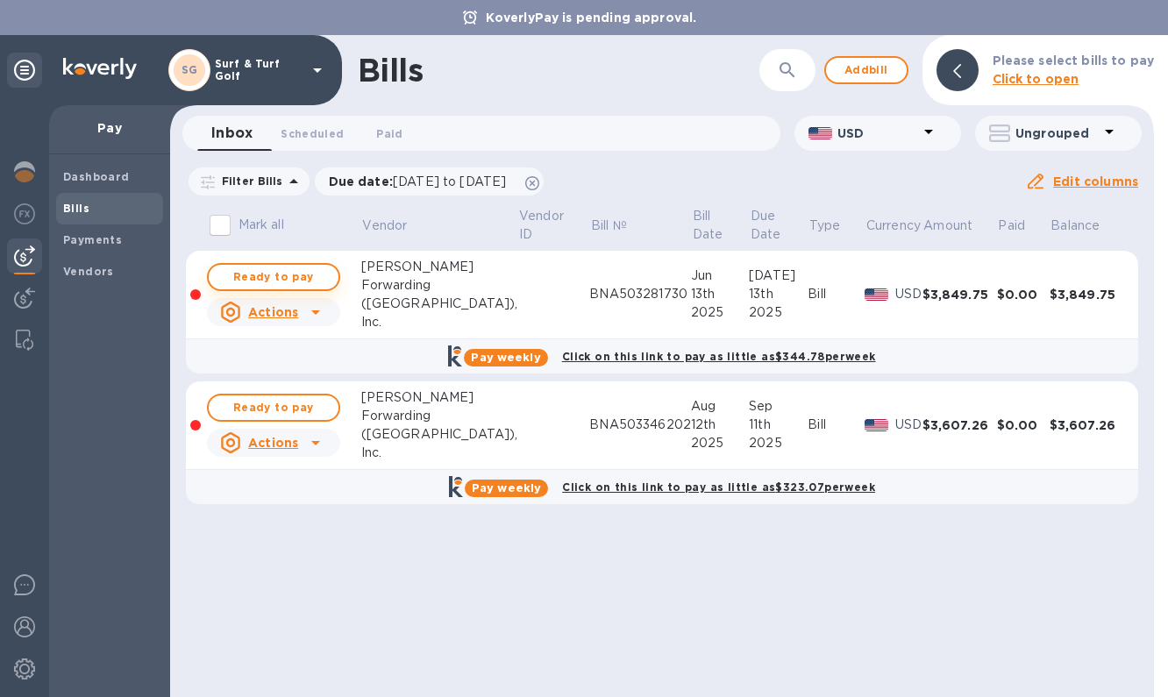
click at [305, 279] on span "Ready to pay" at bounding box center [274, 277] width 102 height 21
